Goal: Task Accomplishment & Management: Use online tool/utility

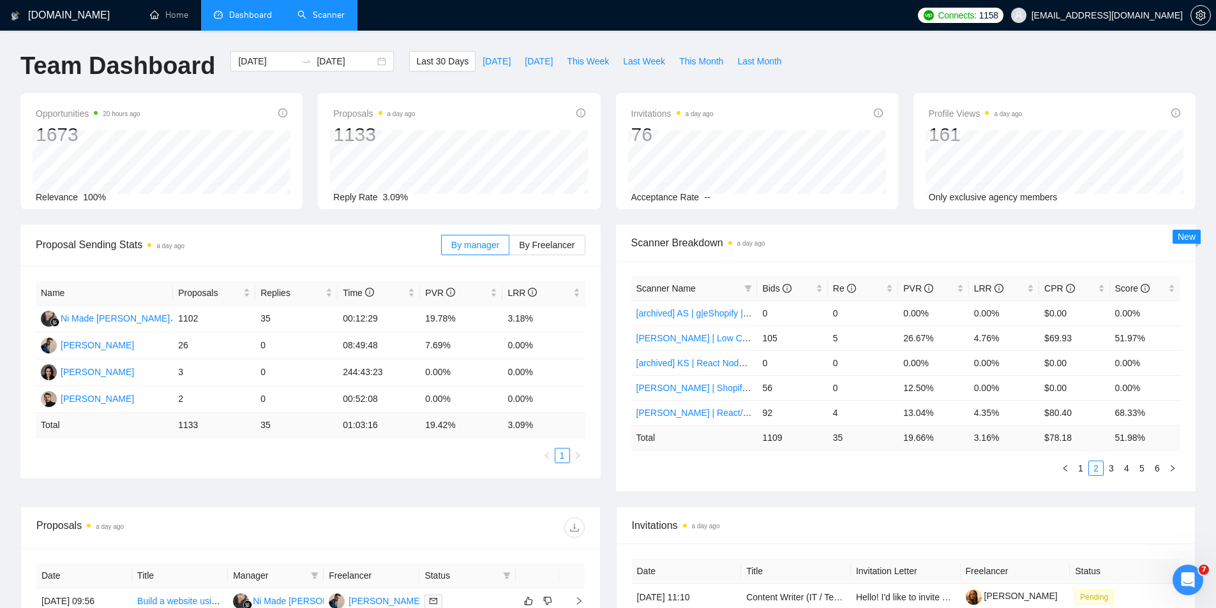
click at [322, 11] on link "Scanner" at bounding box center [321, 15] width 47 height 11
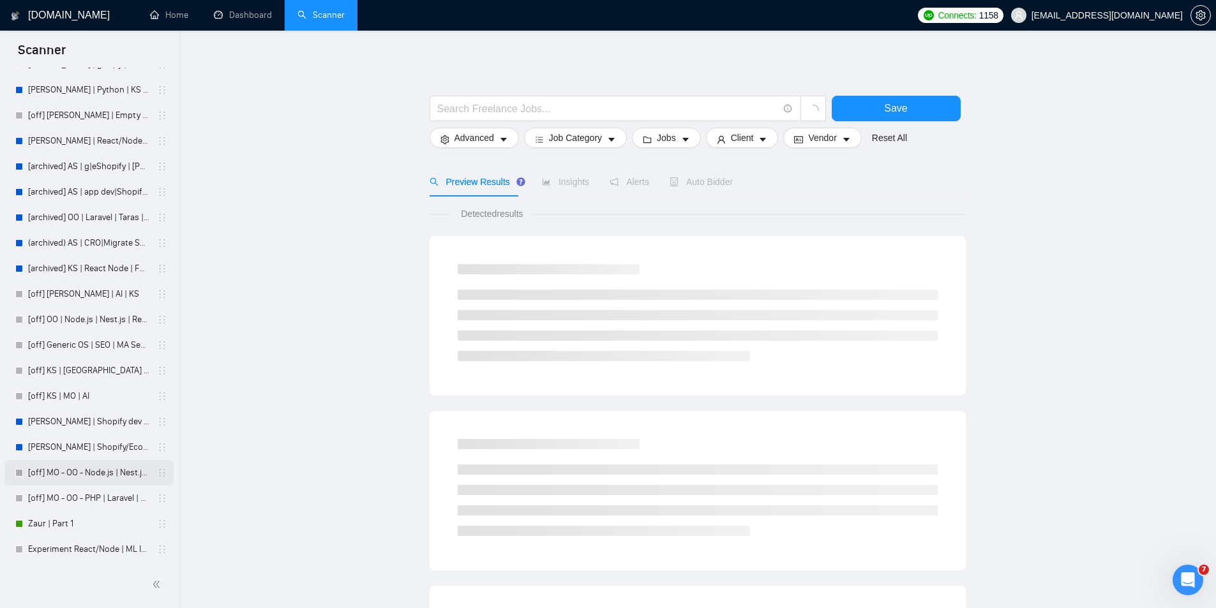
scroll to position [514, 0]
click at [63, 522] on link "Zaur | Part 1" at bounding box center [88, 524] width 121 height 26
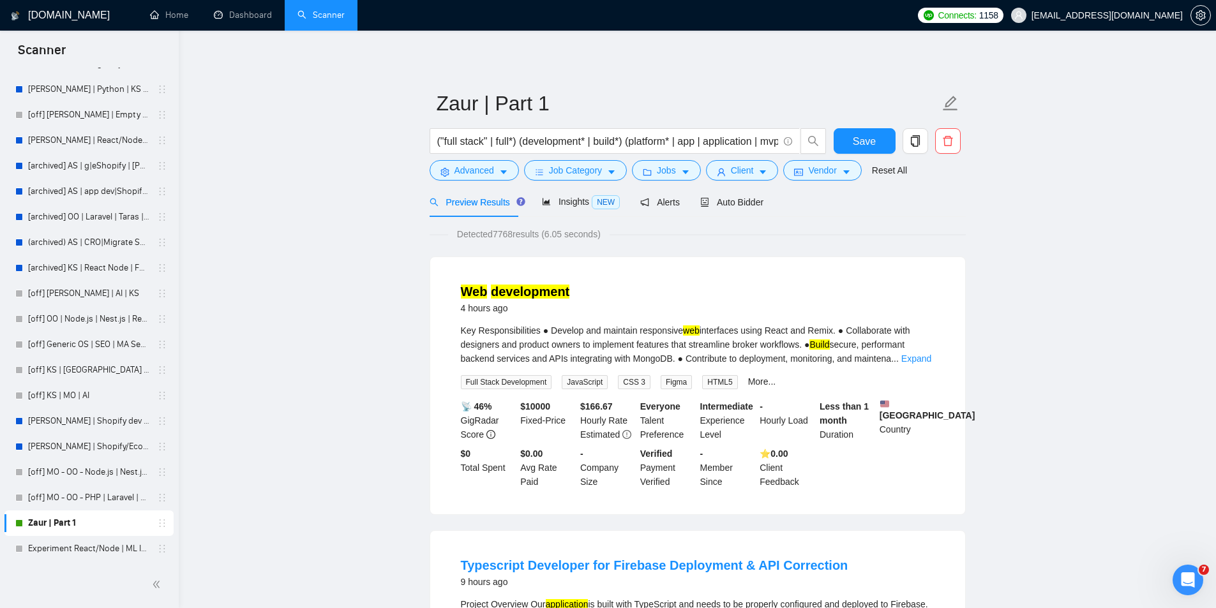
click at [157, 522] on icon "holder" at bounding box center [162, 523] width 10 height 10
drag, startPoint x: 85, startPoint y: 516, endPoint x: 262, endPoint y: 545, distance: 179.2
click at [733, 206] on span "Auto Bidder" at bounding box center [731, 202] width 63 height 10
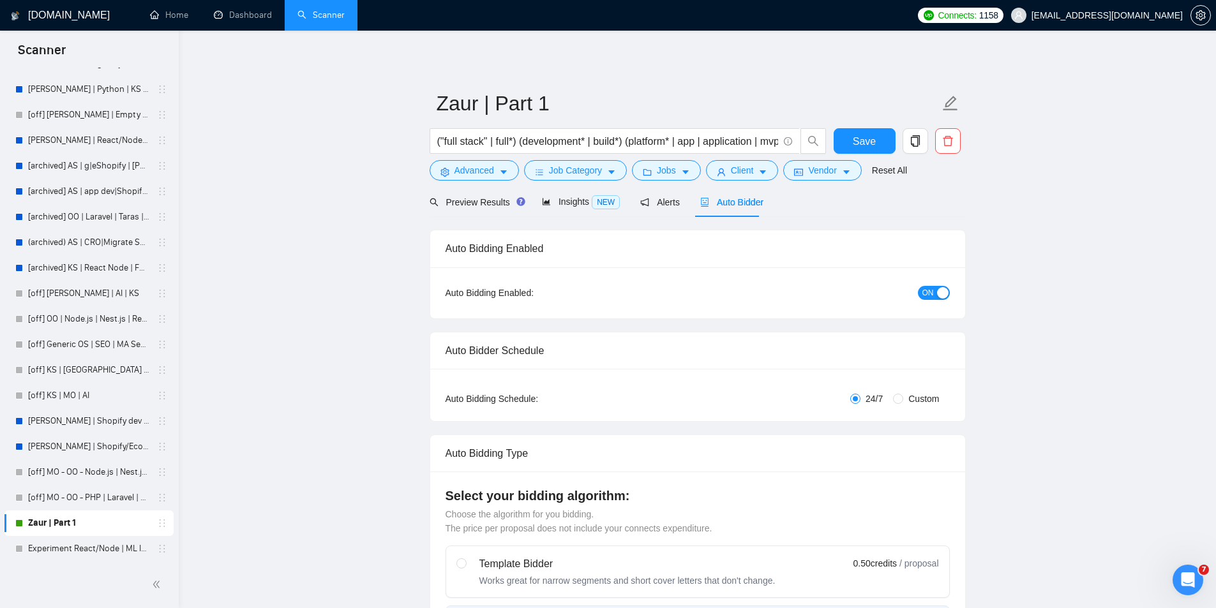
click at [932, 292] on span "ON" at bounding box center [928, 293] width 11 height 14
click at [872, 139] on span "Save" at bounding box center [864, 141] width 23 height 16
click at [84, 441] on link "[PERSON_NAME] | Shopify/Ecom | KS - lower requirements" at bounding box center [88, 447] width 121 height 26
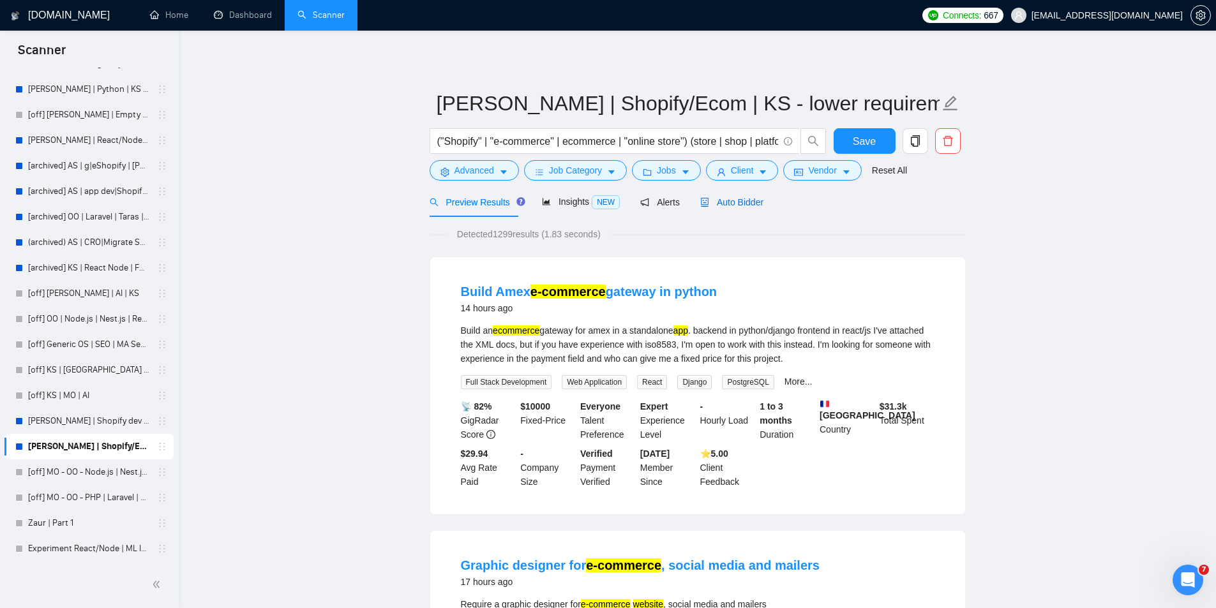
click at [718, 203] on span "Auto Bidder" at bounding box center [731, 202] width 63 height 10
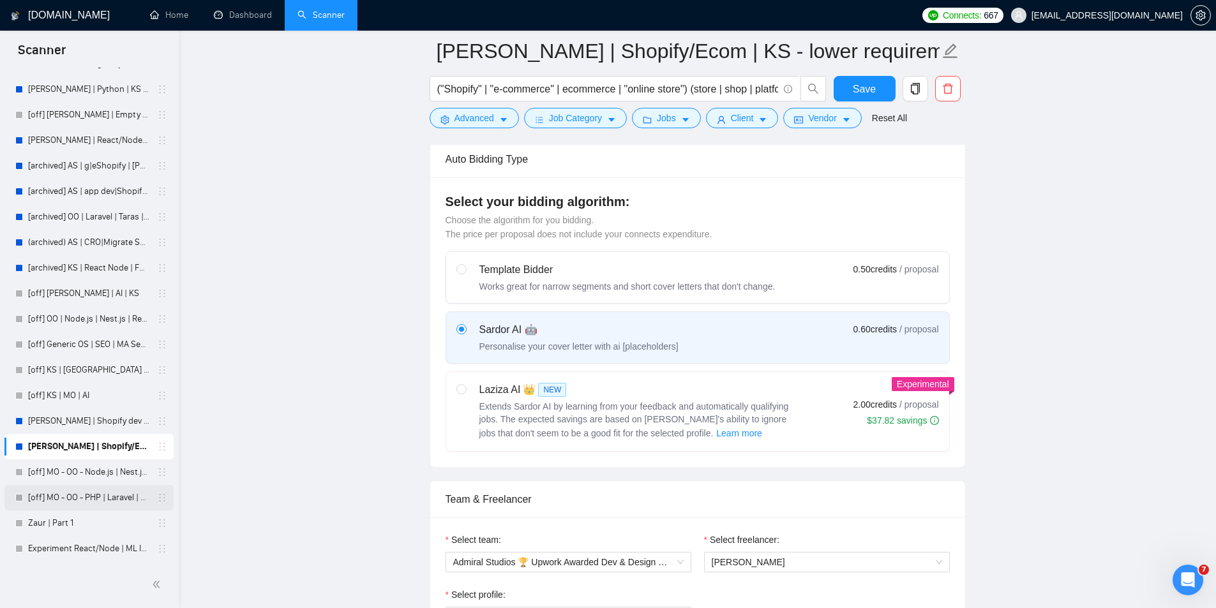
scroll to position [319, 0]
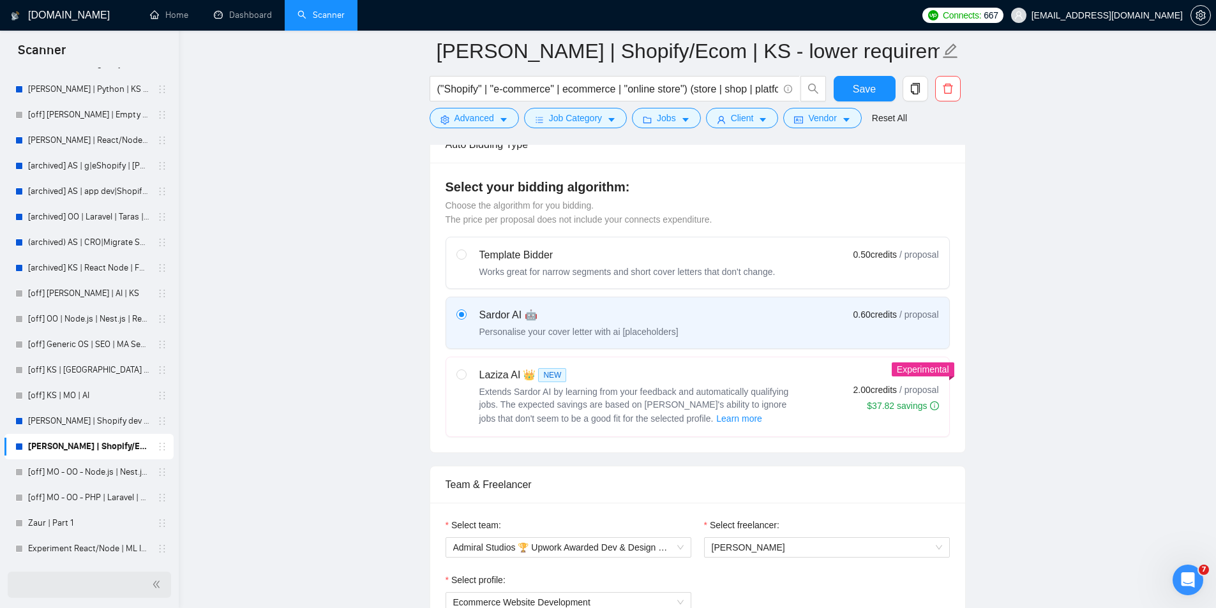
click at [153, 588] on icon "double-left" at bounding box center [156, 584] width 9 height 9
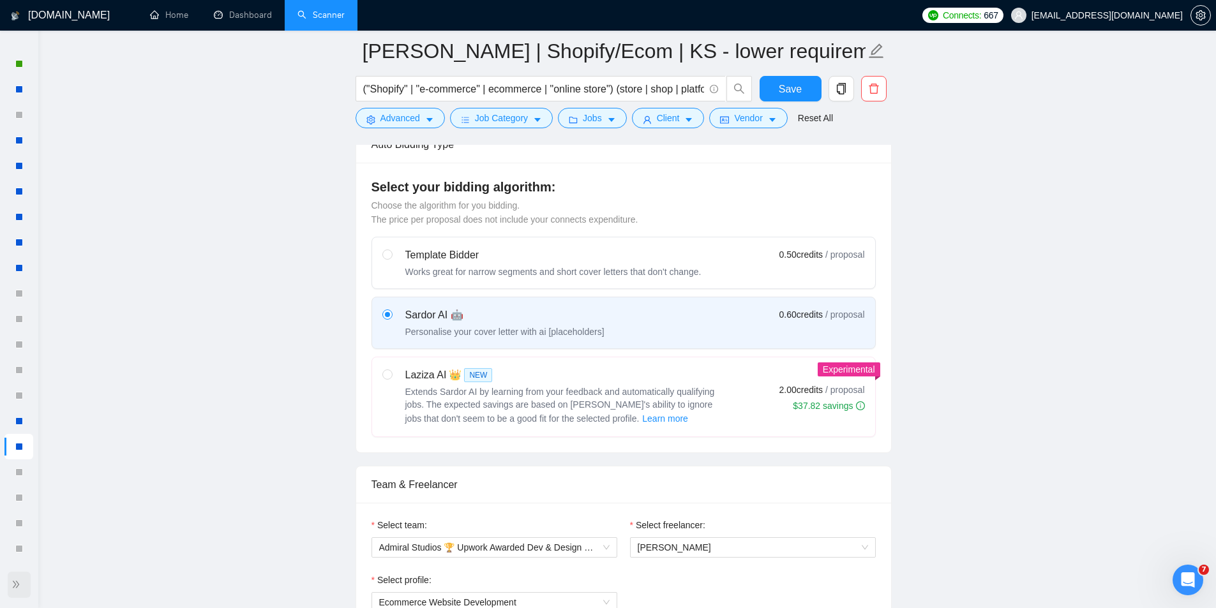
click at [19, 591] on span "double-right" at bounding box center [17, 584] width 13 height 13
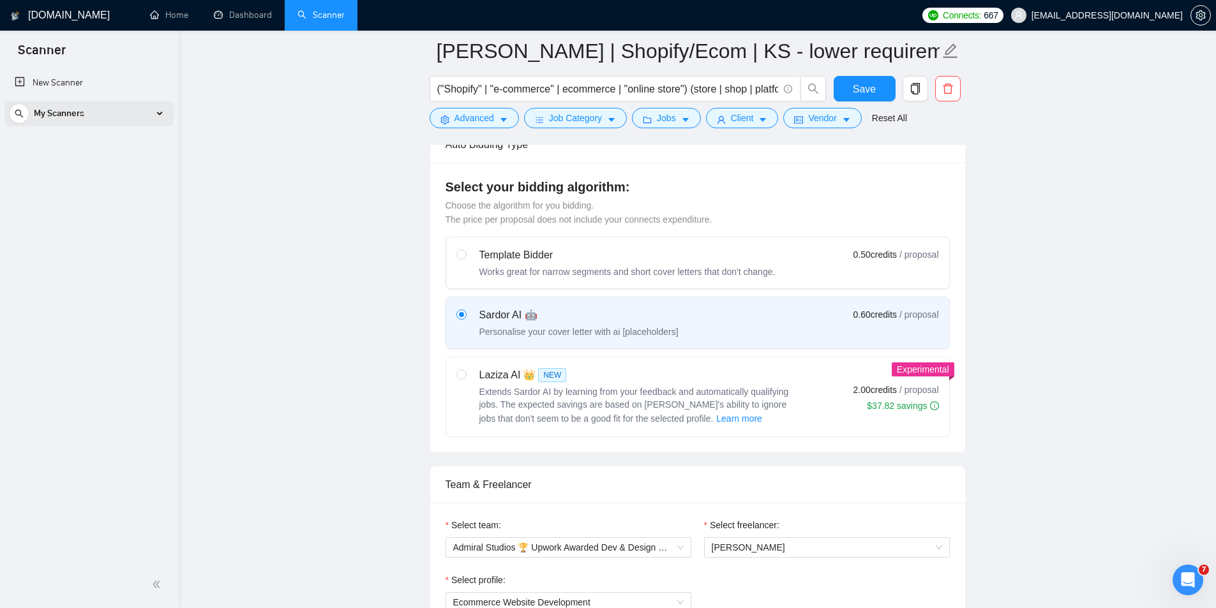
click at [57, 109] on span "My Scanners" at bounding box center [59, 114] width 50 height 26
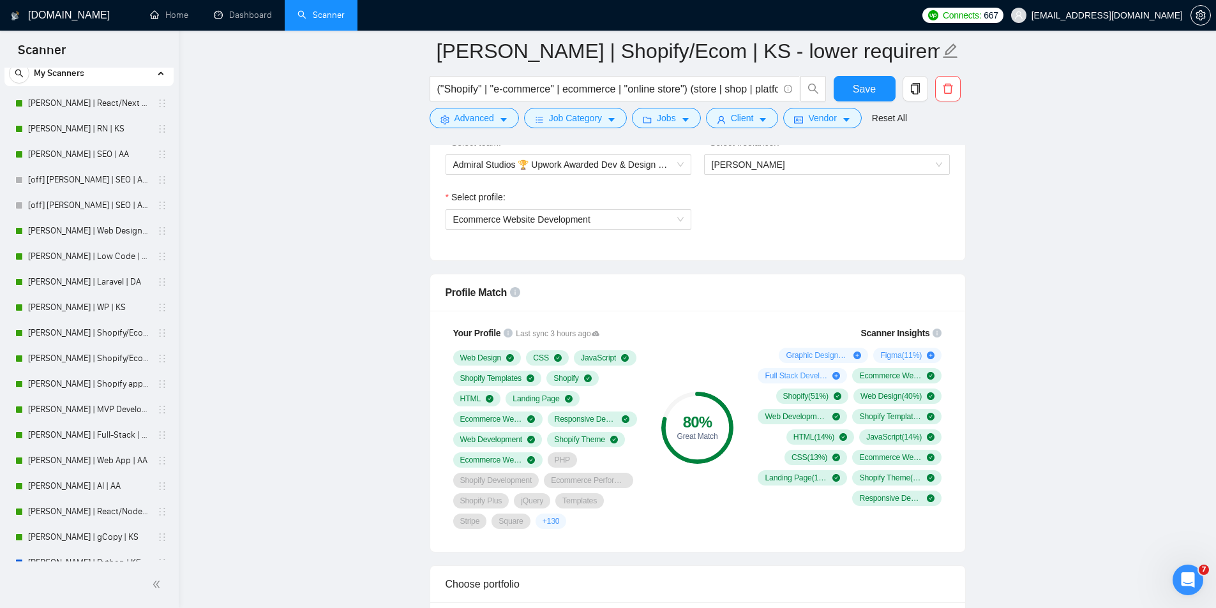
scroll to position [44, 0]
